Goal: Task Accomplishment & Management: Use online tool/utility

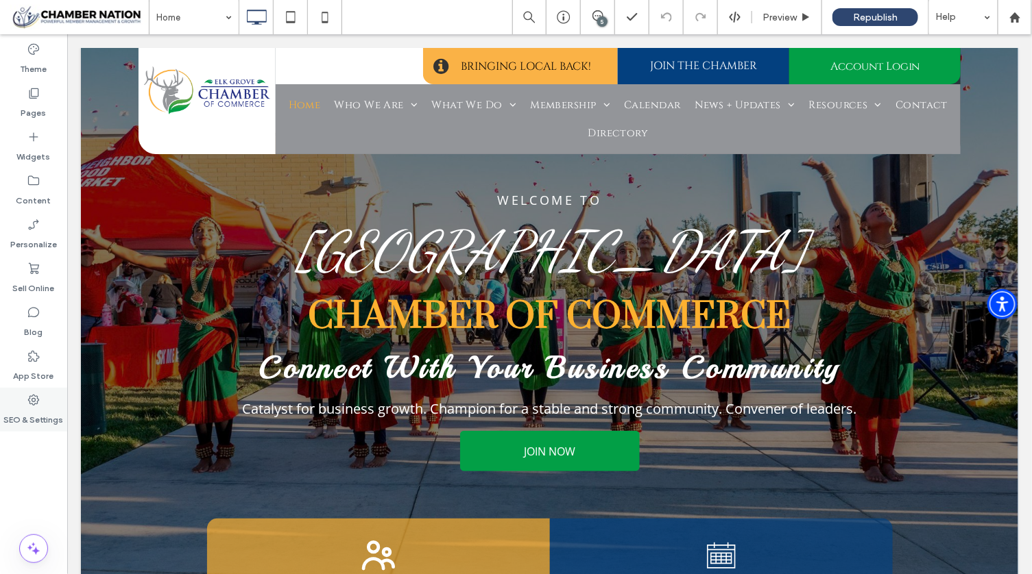
click at [37, 407] on label "SEO & Settings" at bounding box center [34, 416] width 60 height 19
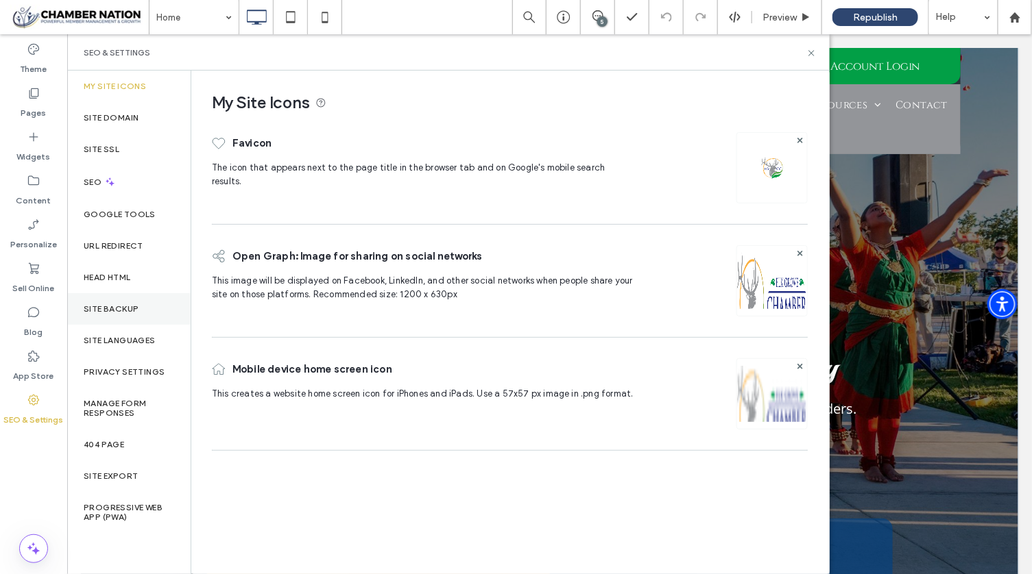
click at [129, 304] on label "Site Backup" at bounding box center [111, 309] width 55 height 10
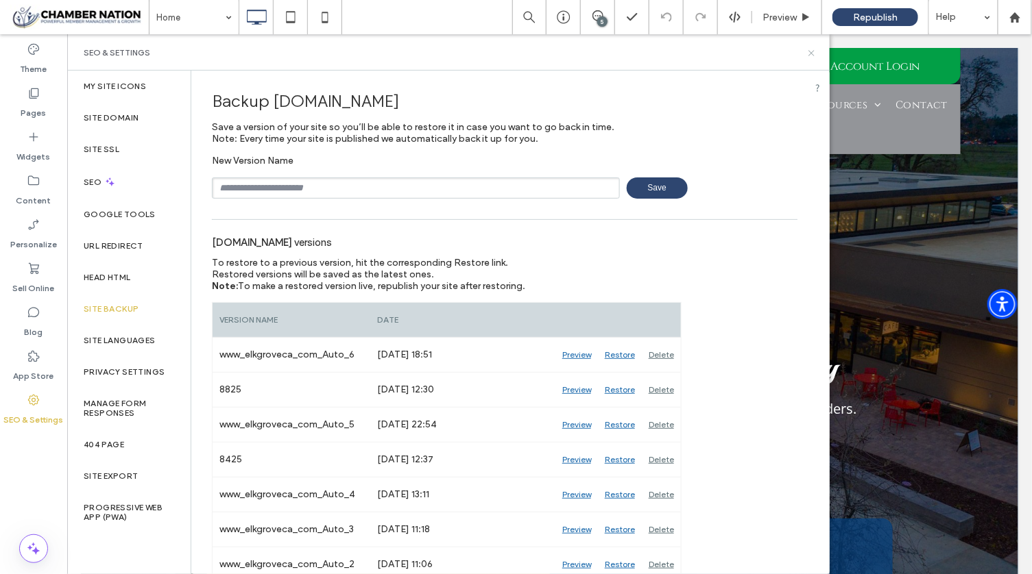
click at [814, 53] on icon at bounding box center [811, 53] width 10 height 10
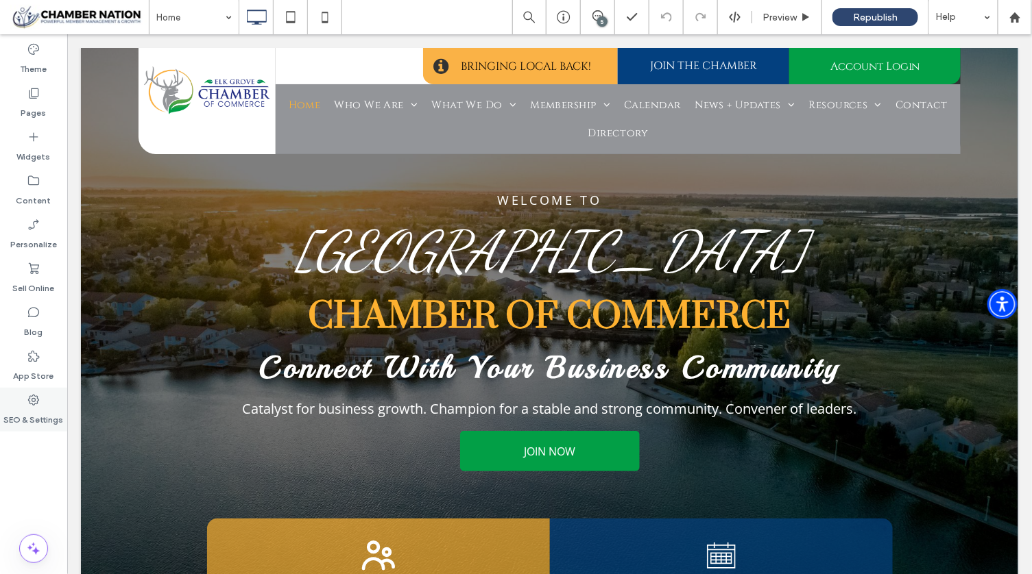
click at [36, 401] on icon at bounding box center [34, 400] width 14 height 14
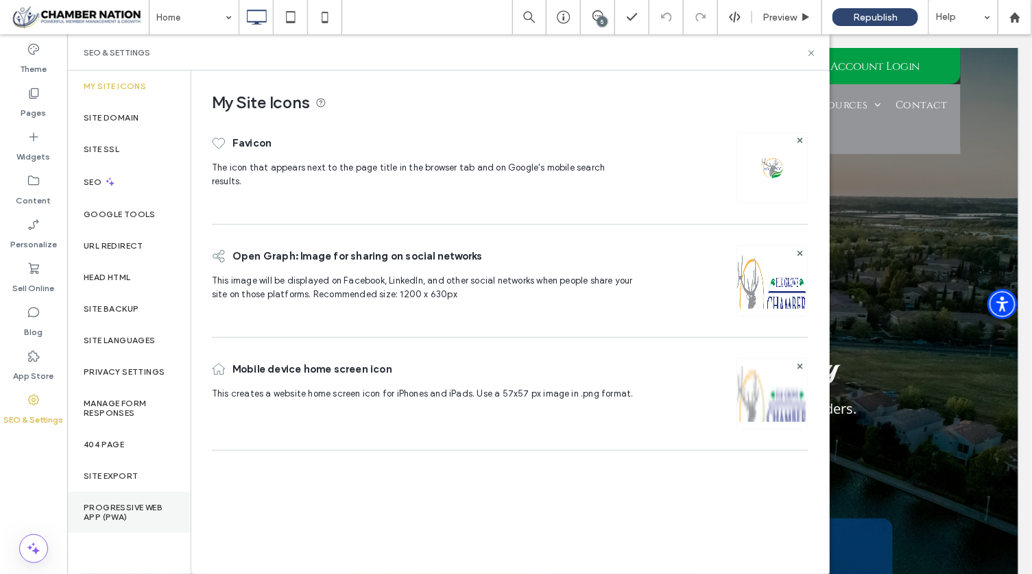
click at [128, 506] on label "Progressive Web App (PWA)" at bounding box center [129, 512] width 90 height 19
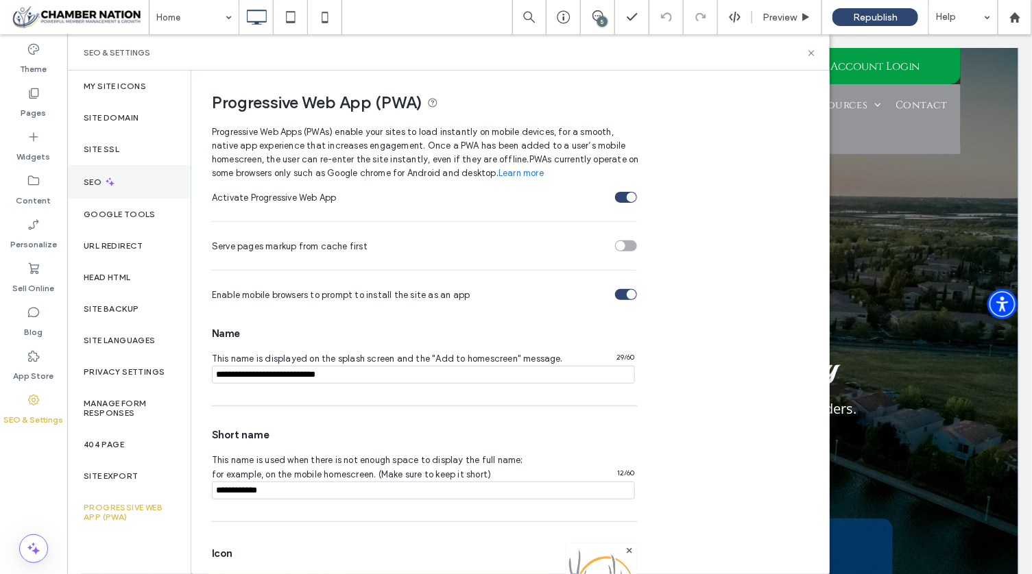
click at [125, 175] on div "SEO" at bounding box center [128, 182] width 123 height 34
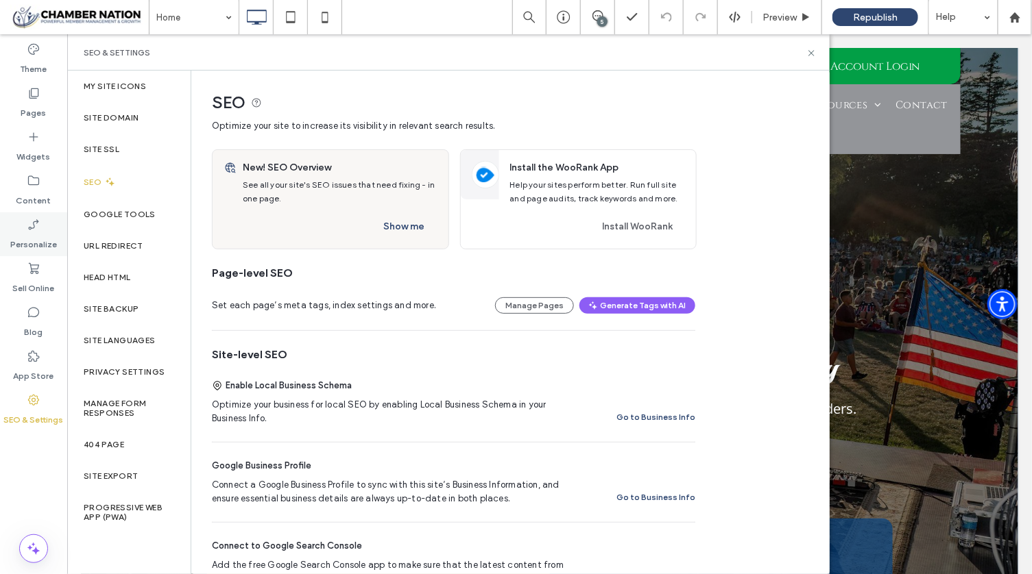
click at [28, 237] on label "Personalize" at bounding box center [33, 241] width 47 height 19
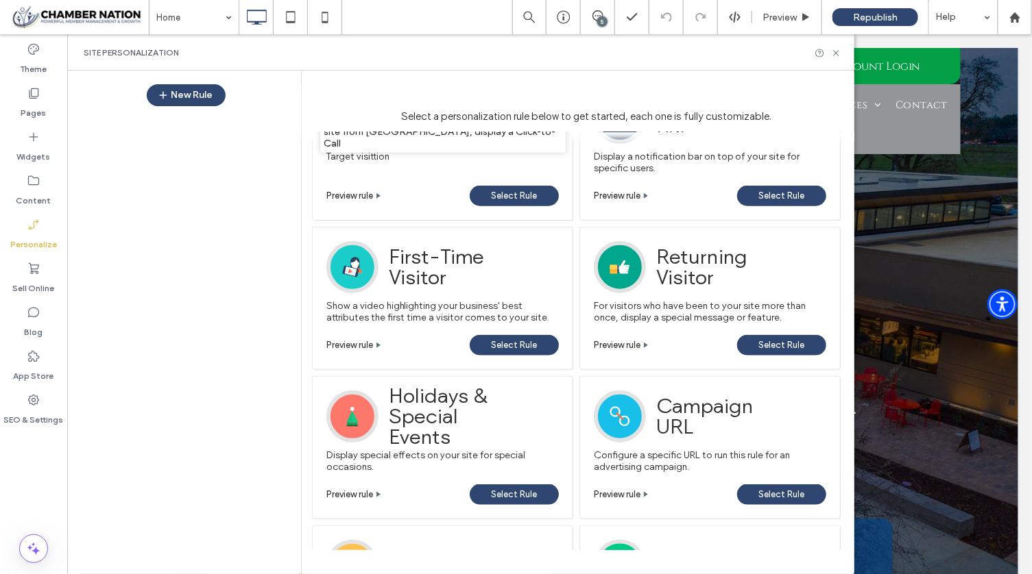
scroll to position [370, 0]
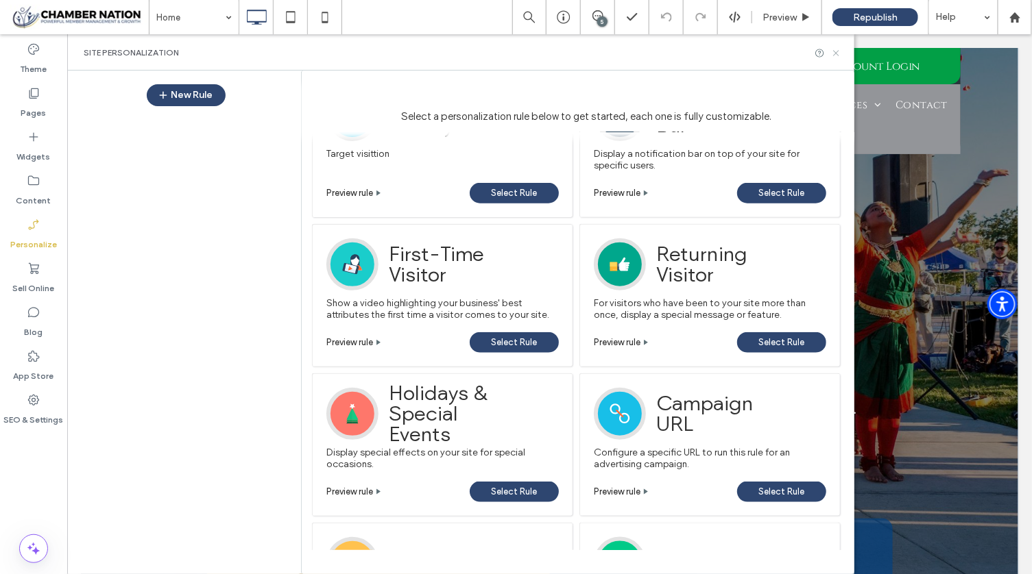
click at [837, 53] on use at bounding box center [835, 52] width 5 height 5
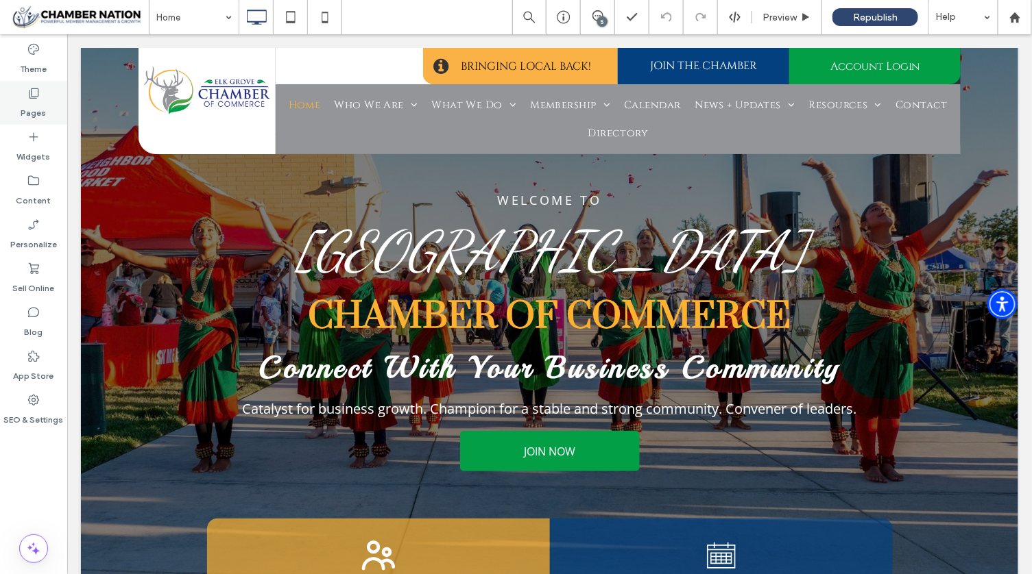
click at [23, 102] on label "Pages" at bounding box center [33, 109] width 25 height 19
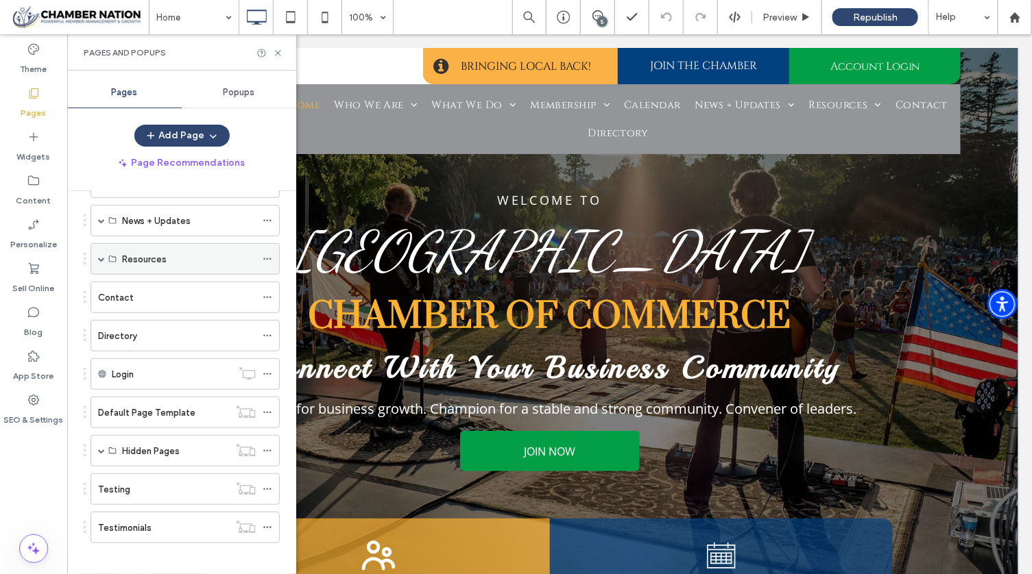
scroll to position [245, 0]
click at [133, 483] on div "Testing" at bounding box center [163, 490] width 131 height 14
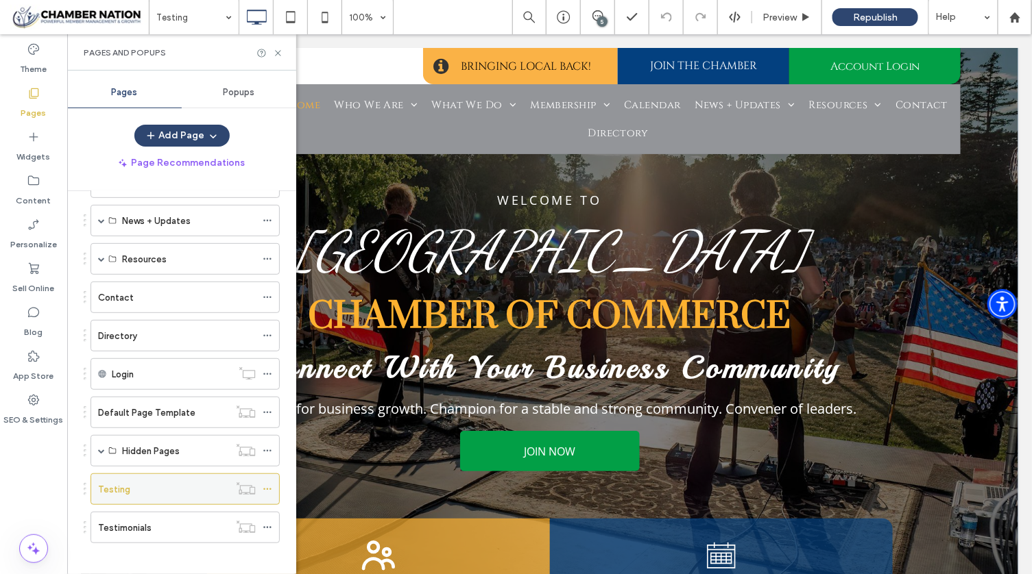
scroll to position [246, 0]
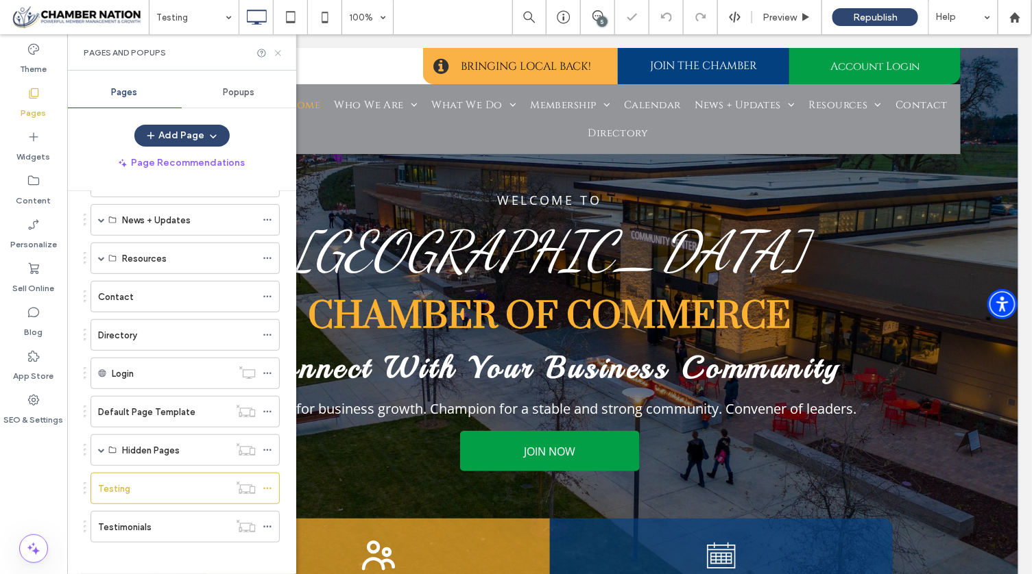
click at [276, 51] on icon at bounding box center [278, 53] width 10 height 10
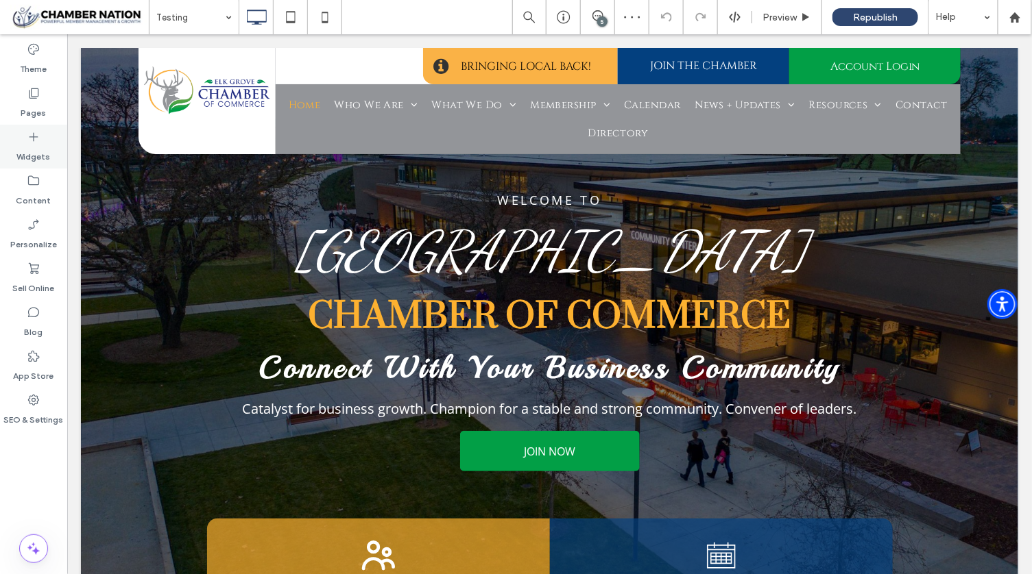
click at [32, 147] on label "Widgets" at bounding box center [34, 153] width 34 height 19
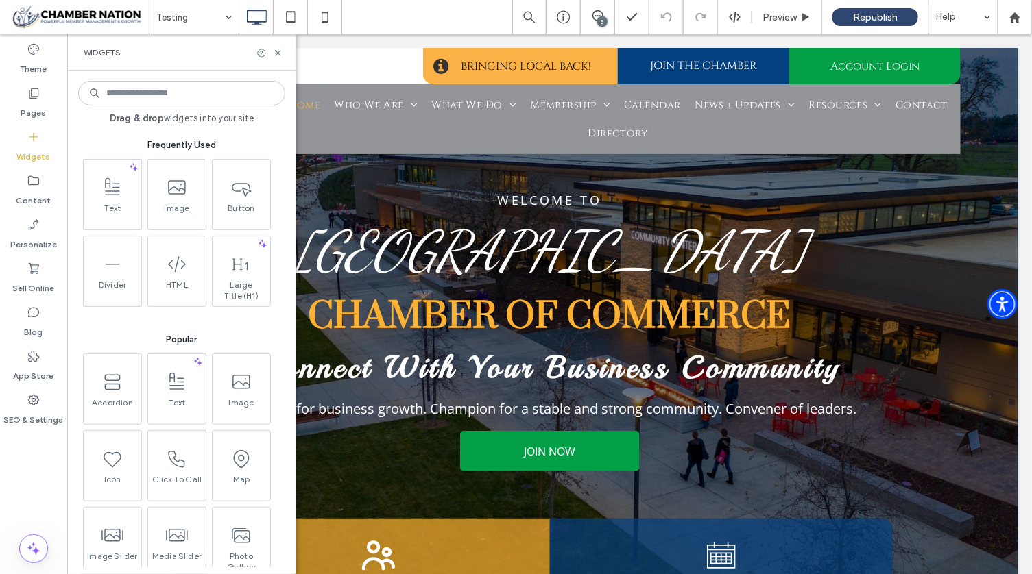
click at [158, 85] on input at bounding box center [181, 93] width 207 height 25
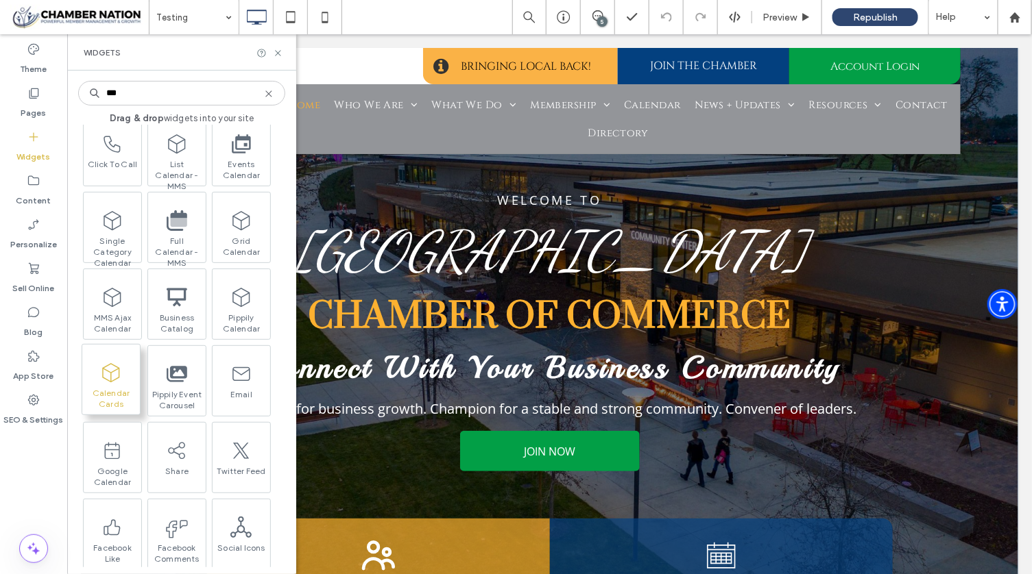
scroll to position [48, 0]
type input "***"
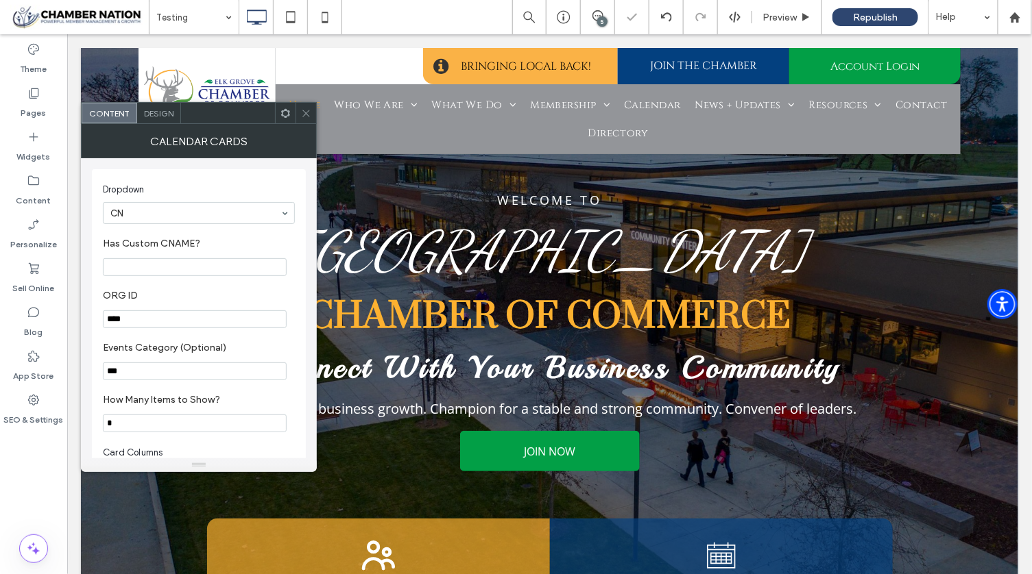
click at [303, 110] on icon at bounding box center [306, 113] width 10 height 10
click at [308, 112] on icon at bounding box center [306, 113] width 10 height 10
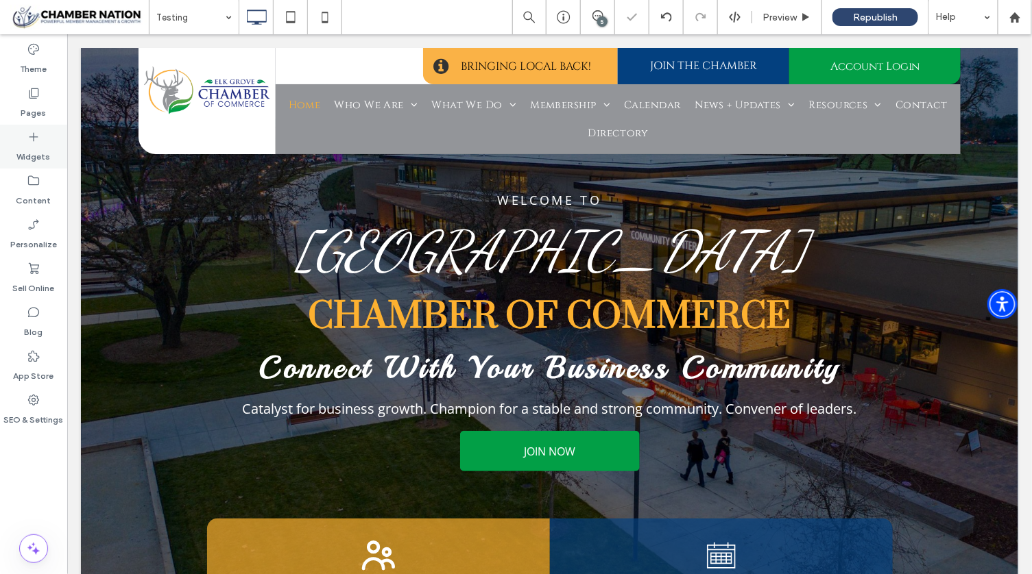
click at [24, 137] on div "Widgets" at bounding box center [33, 147] width 67 height 44
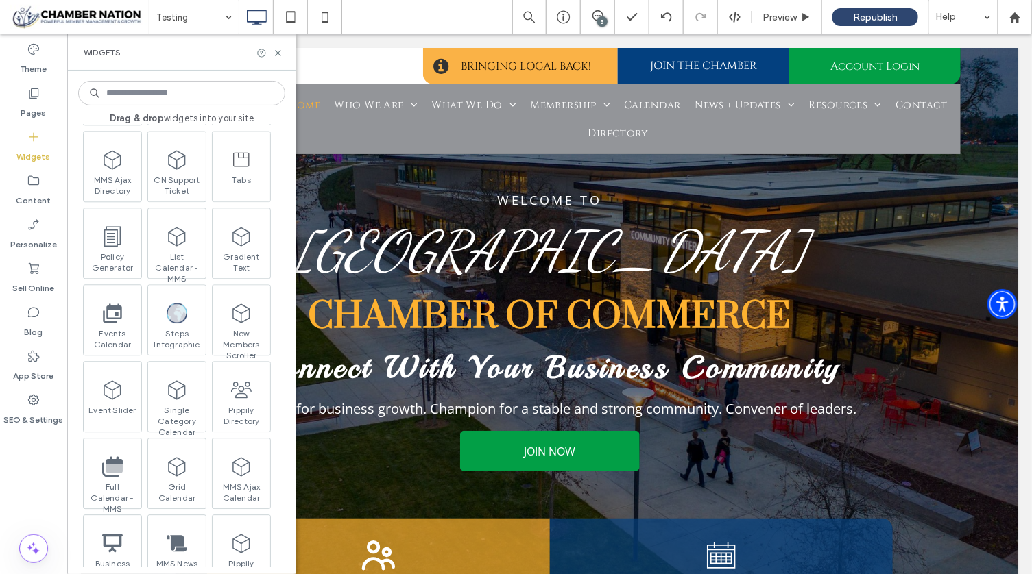
scroll to position [1222, 0]
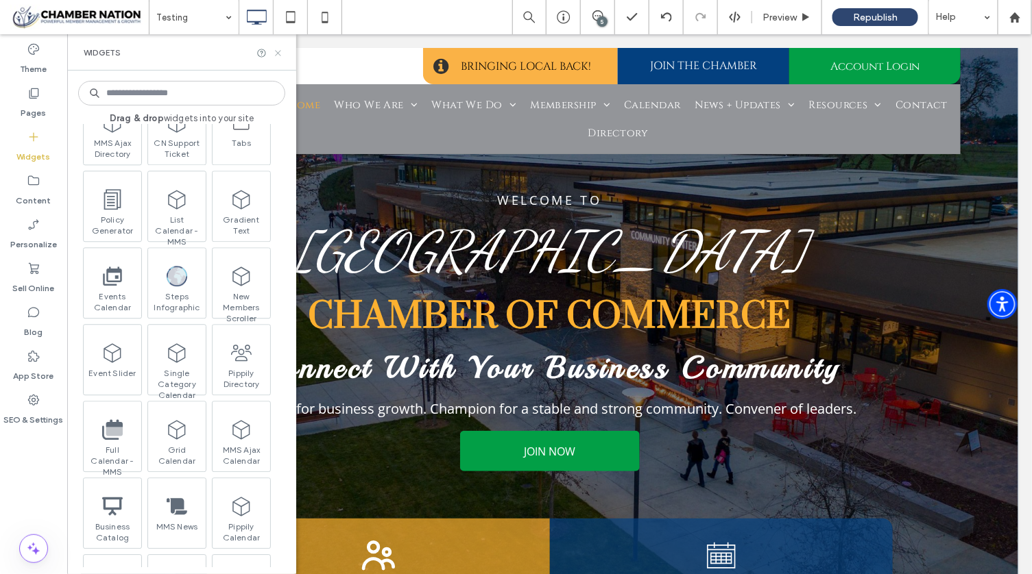
click at [278, 49] on icon at bounding box center [278, 53] width 10 height 10
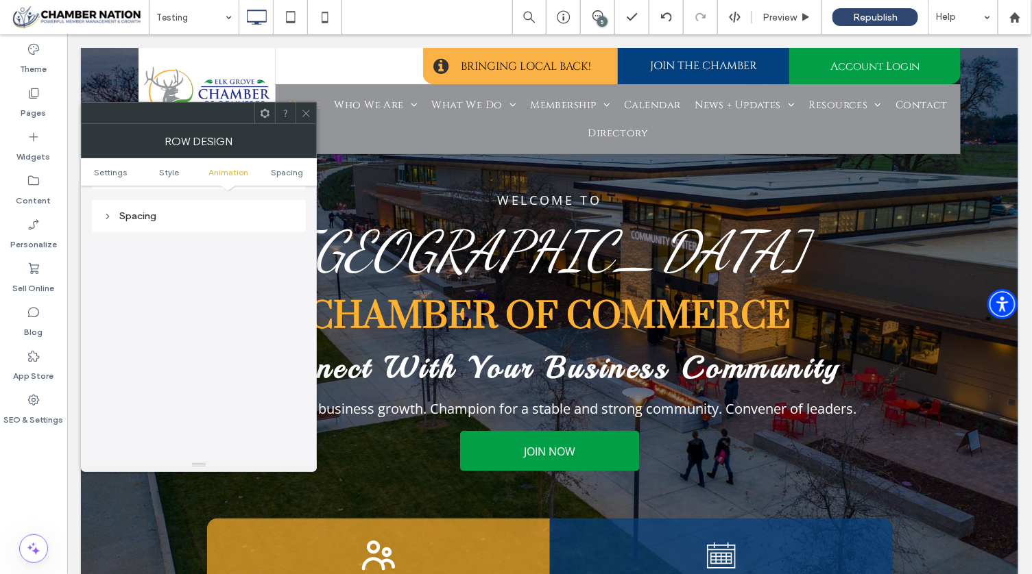
scroll to position [386, 0]
click at [304, 111] on icon at bounding box center [306, 113] width 10 height 10
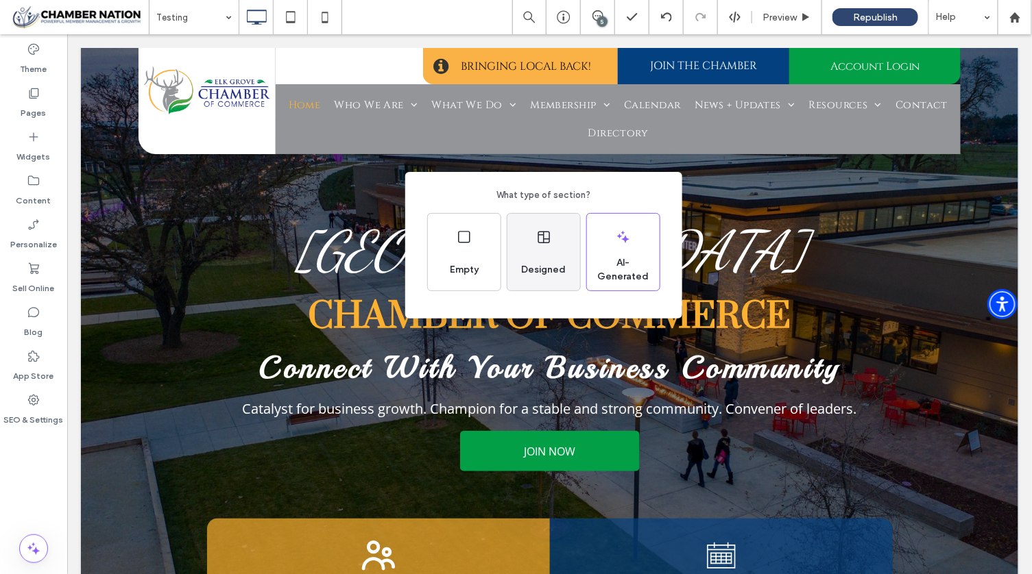
click at [539, 277] on div "Designed" at bounding box center [544, 270] width 56 height 30
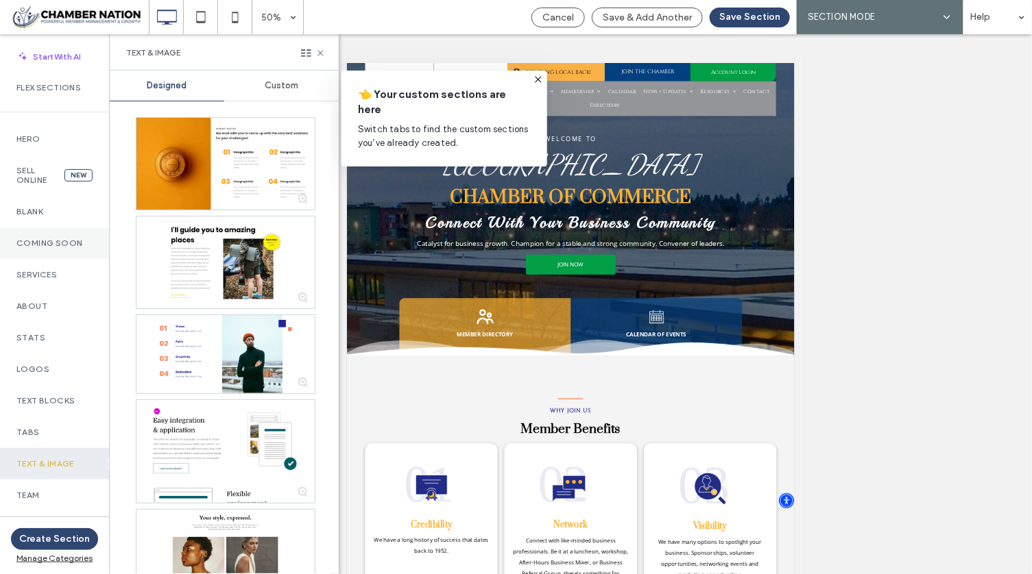
click at [36, 248] on div "Coming Soon" at bounding box center [54, 244] width 109 height 32
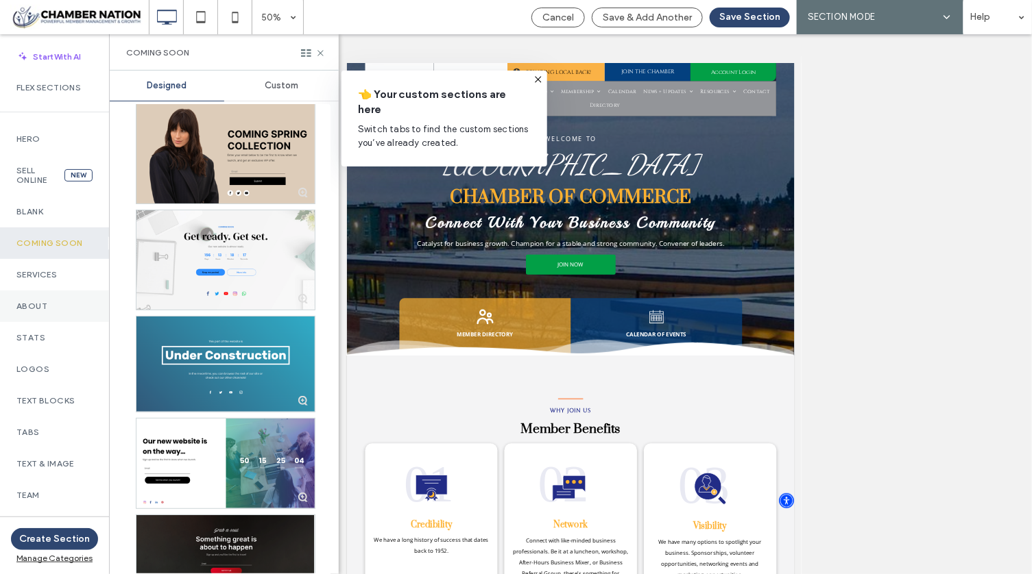
scroll to position [382, 0]
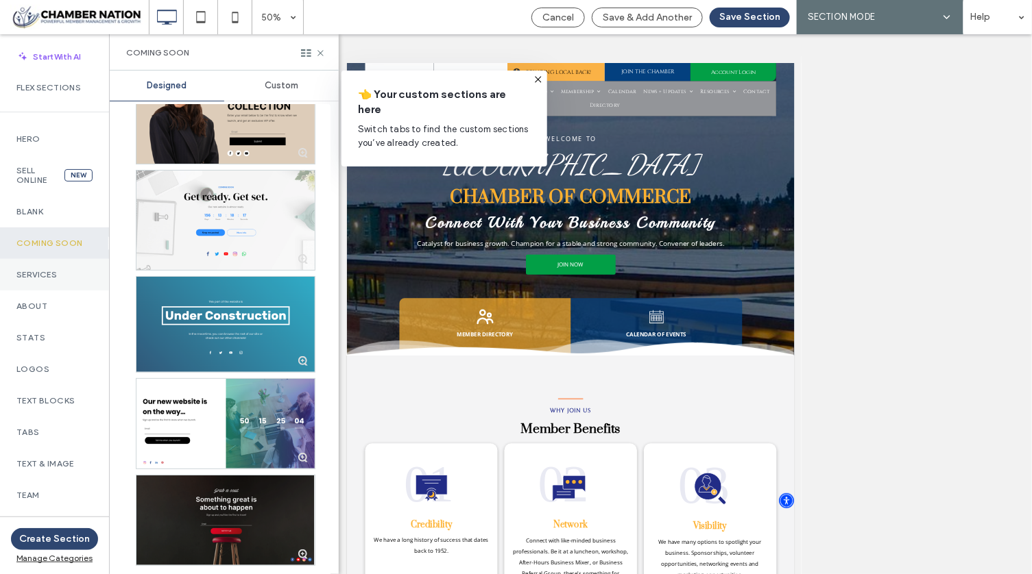
click at [54, 273] on label "Services" at bounding box center [54, 275] width 76 height 10
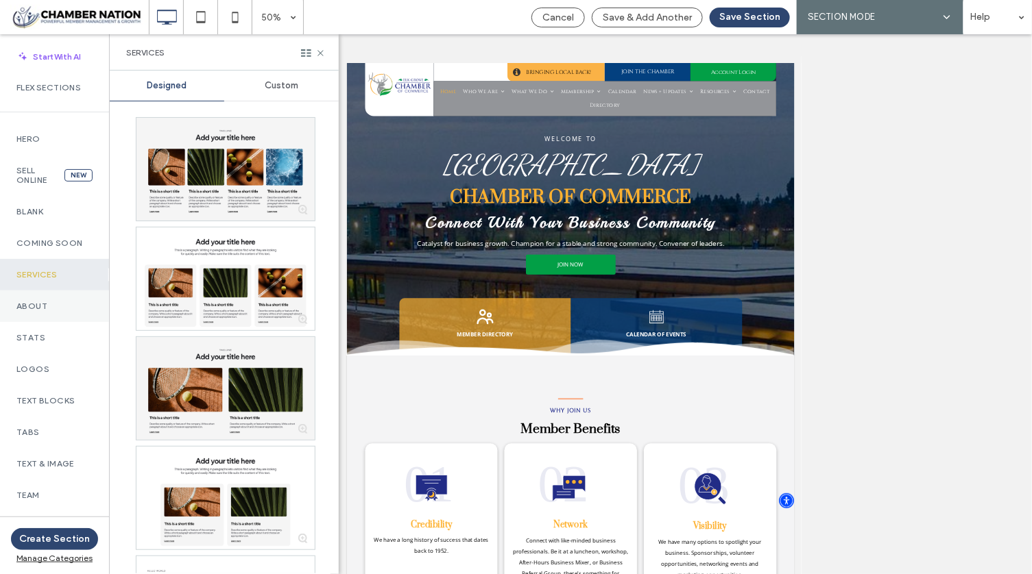
click at [40, 302] on label "About" at bounding box center [54, 307] width 76 height 10
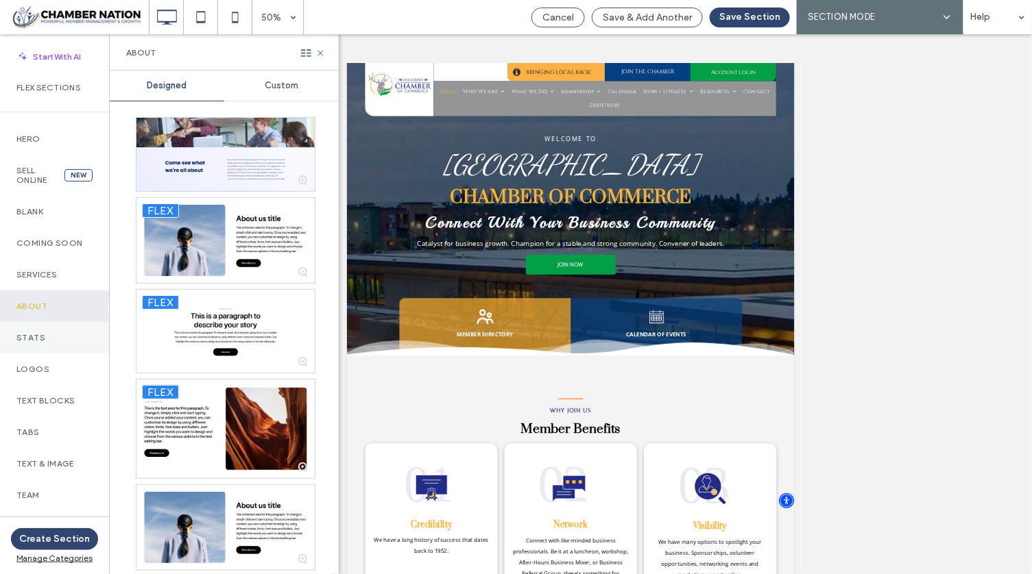
click at [46, 340] on label "Stats" at bounding box center [54, 338] width 76 height 10
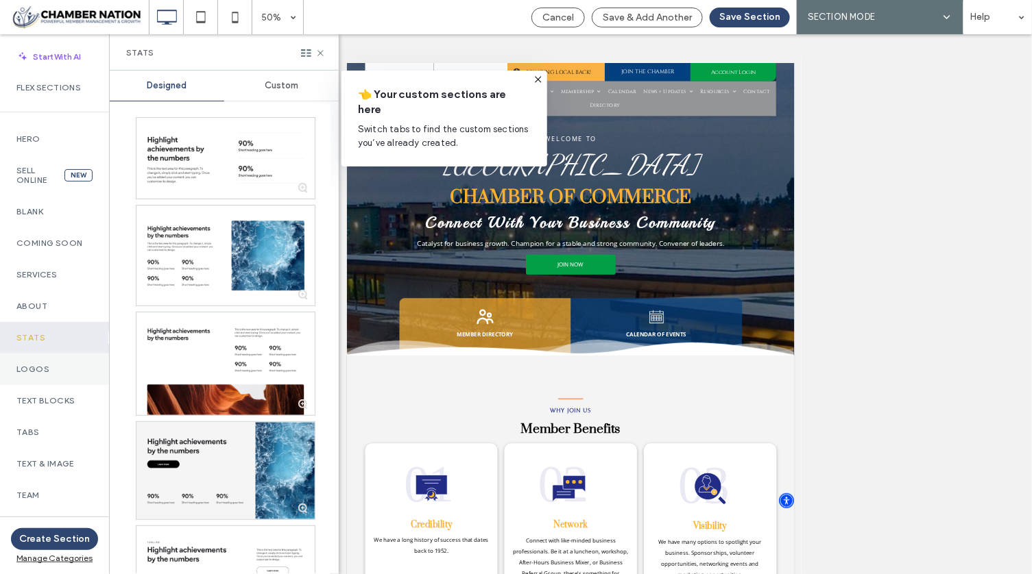
click at [47, 366] on label "Logos" at bounding box center [54, 370] width 76 height 10
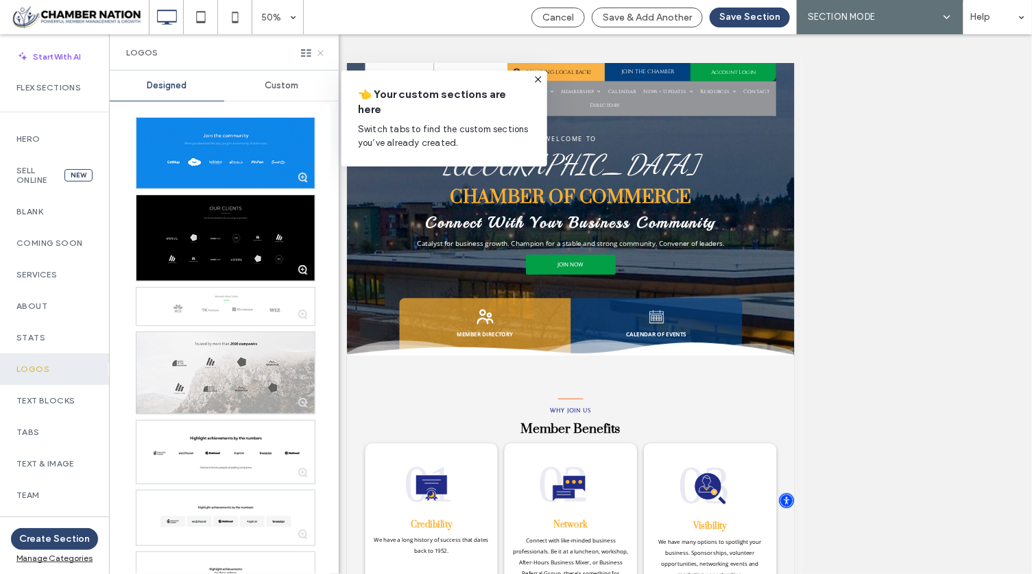
click at [317, 50] on use at bounding box center [319, 52] width 5 height 5
